Goal: Transaction & Acquisition: Book appointment/travel/reservation

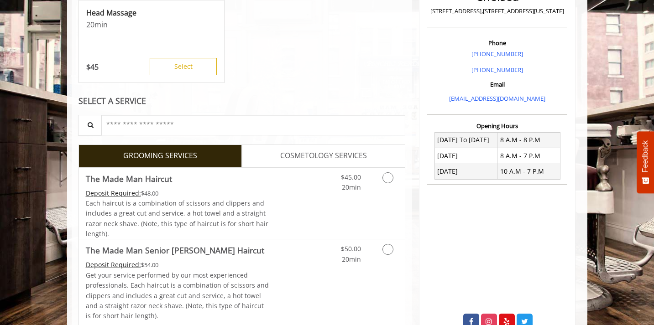
scroll to position [247, 0]
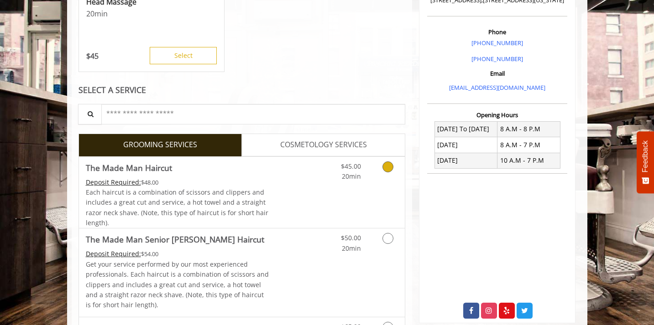
click at [298, 168] on link "Discounted Price" at bounding box center [296, 193] width 54 height 72
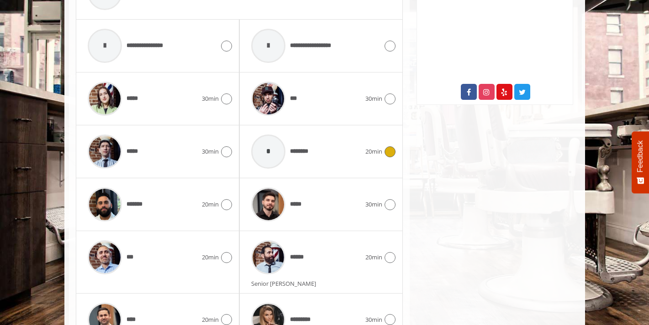
scroll to position [518, 0]
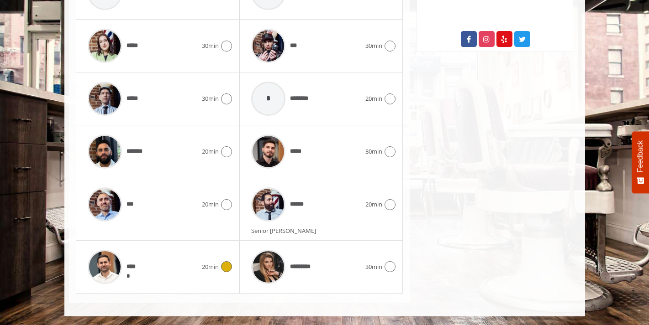
click at [225, 268] on icon at bounding box center [226, 267] width 11 height 11
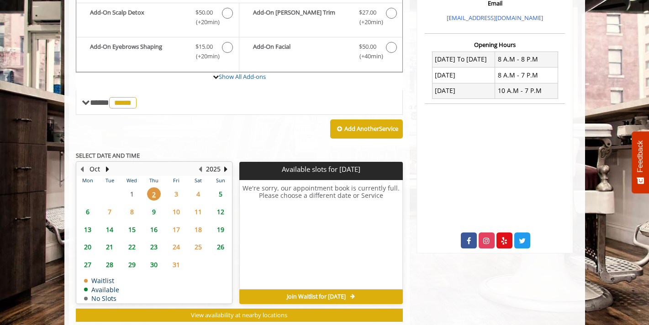
scroll to position [304, 0]
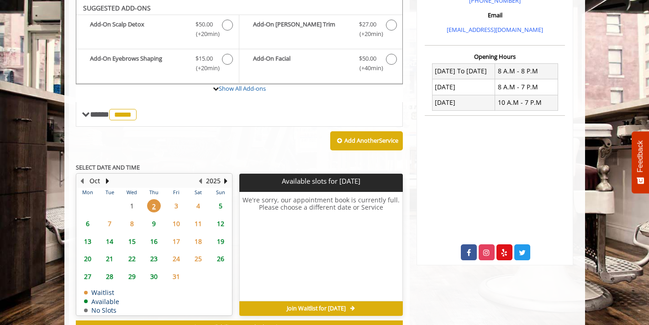
click at [173, 206] on span "3" at bounding box center [176, 205] width 14 height 13
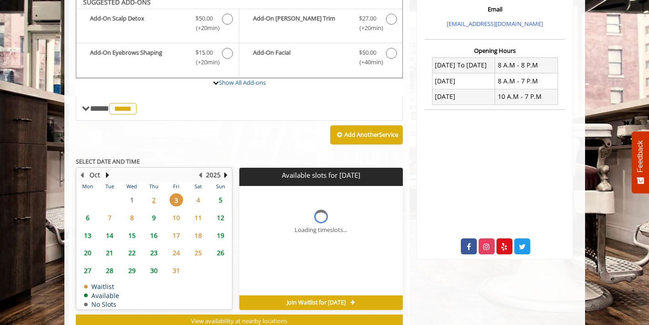
scroll to position [340, 0]
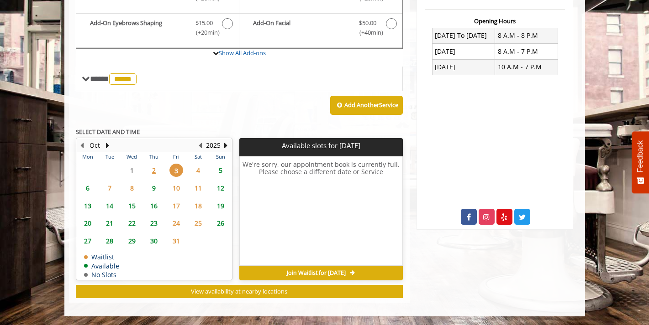
click at [157, 188] on span "9" at bounding box center [154, 188] width 14 height 13
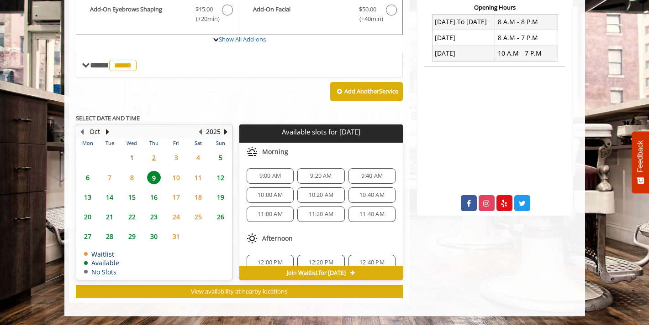
click at [180, 154] on span "3" at bounding box center [176, 157] width 14 height 13
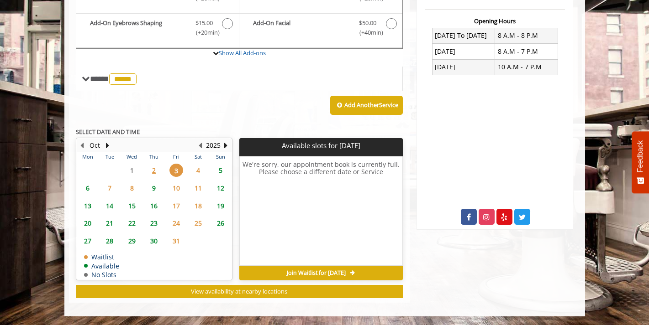
click at [199, 170] on span "4" at bounding box center [198, 170] width 14 height 13
click at [153, 189] on span "9" at bounding box center [154, 188] width 14 height 13
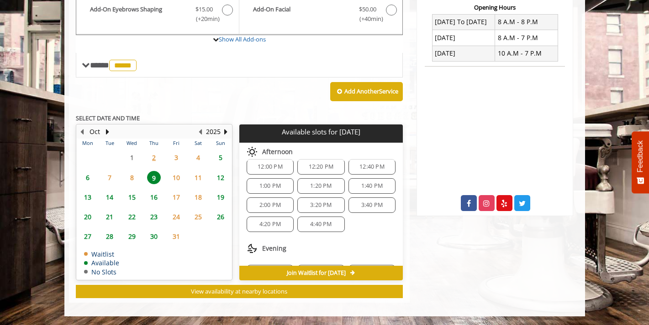
scroll to position [0, 0]
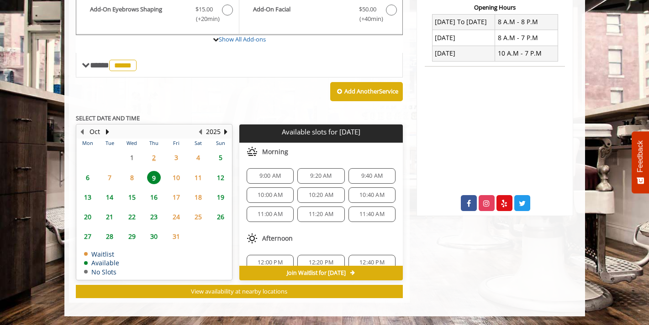
click at [151, 155] on span "2" at bounding box center [154, 157] width 14 height 13
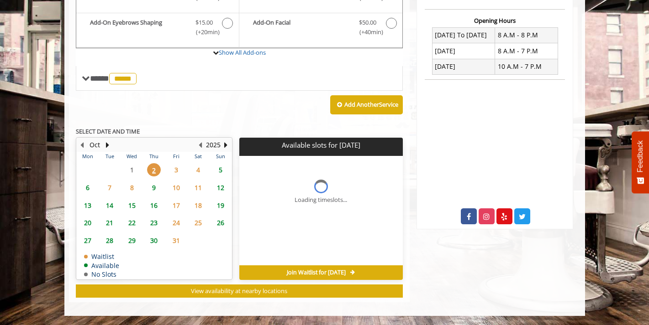
scroll to position [340, 0]
